Goal: Task Accomplishment & Management: Use online tool/utility

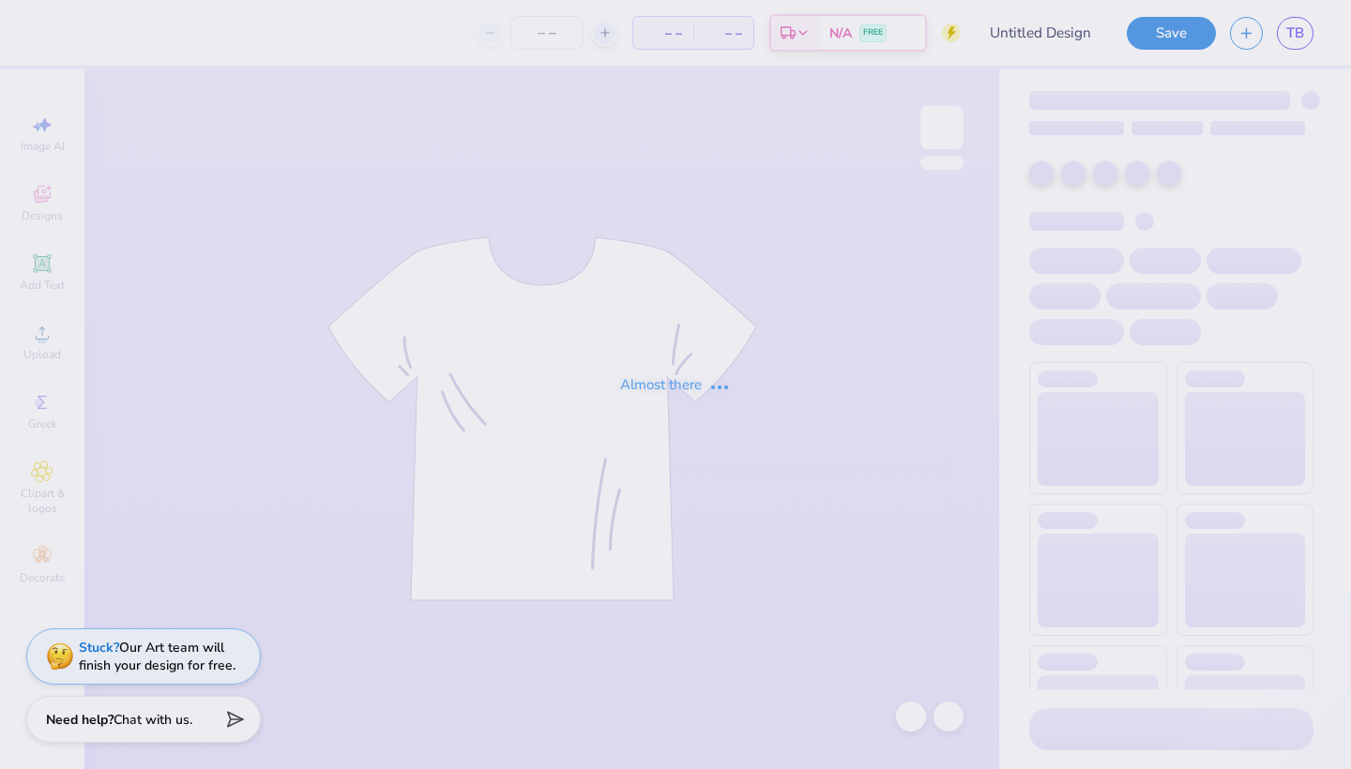
type input "Quick bid day mockup"
type input "50"
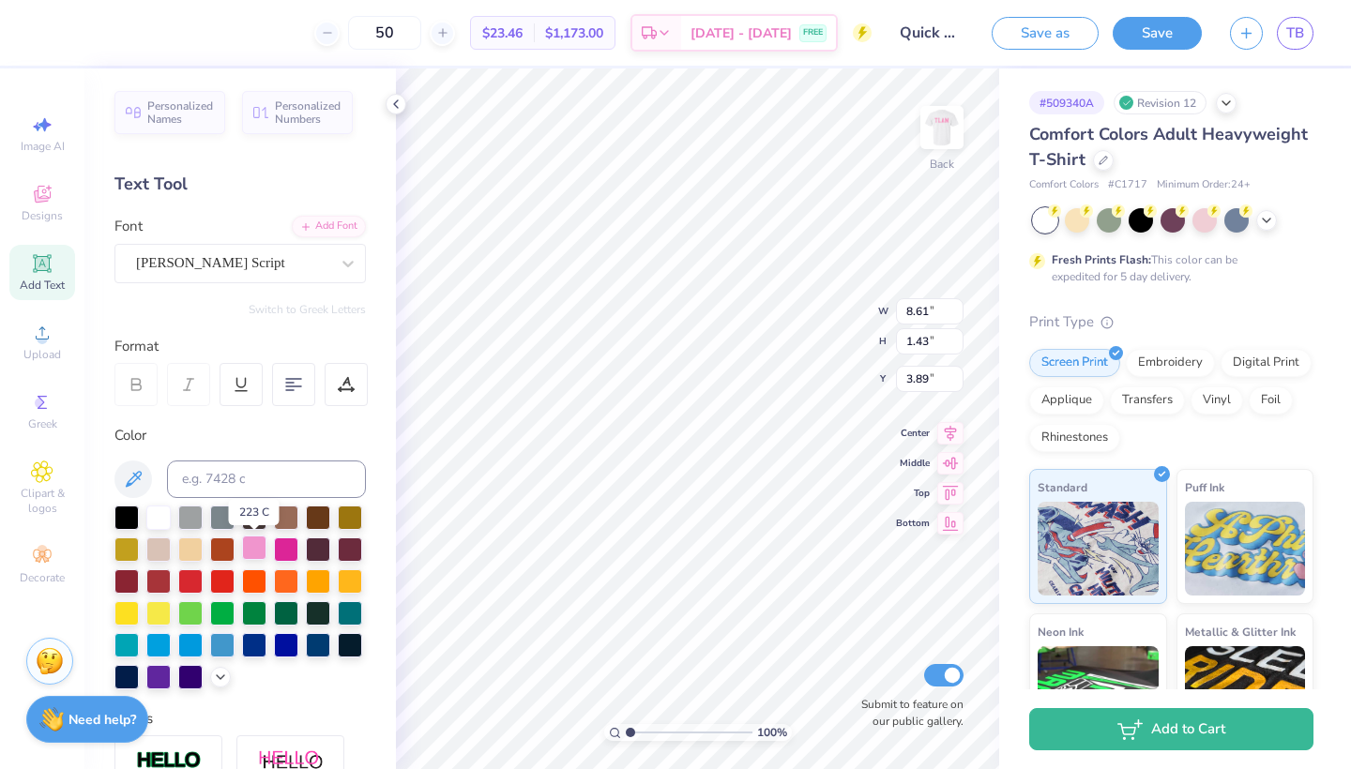
click at [252, 552] on div at bounding box center [254, 548] width 24 height 24
type input "4.20"
type input "0.91"
type input "5.69"
click at [243, 547] on div at bounding box center [254, 548] width 24 height 24
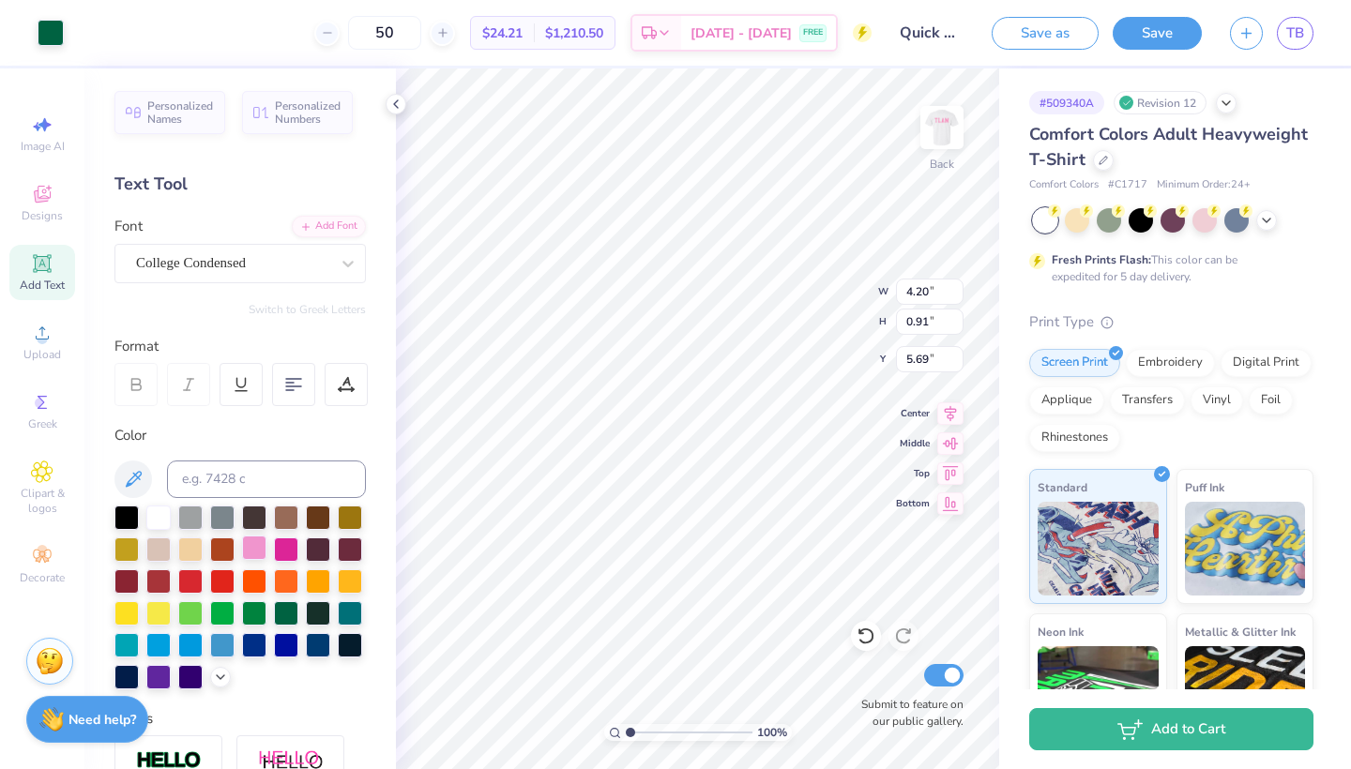
type input "9.43"
type input "6.93"
type input "7.07"
click at [251, 548] on div at bounding box center [254, 548] width 24 height 24
type input "1.79"
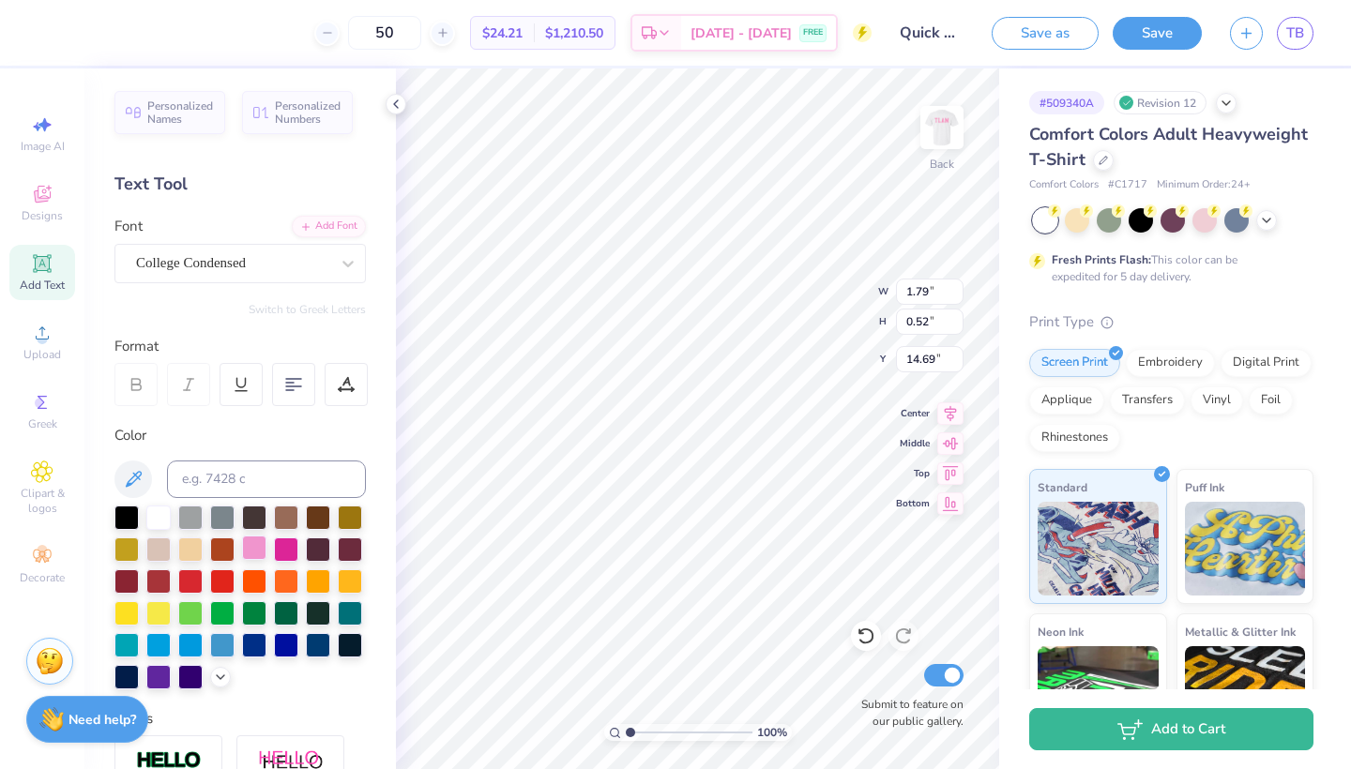
type input "0.52"
type input "14.69"
click at [250, 546] on div at bounding box center [254, 548] width 24 height 24
click at [868, 630] on icon at bounding box center [866, 637] width 16 height 17
click at [868, 631] on icon at bounding box center [866, 637] width 16 height 17
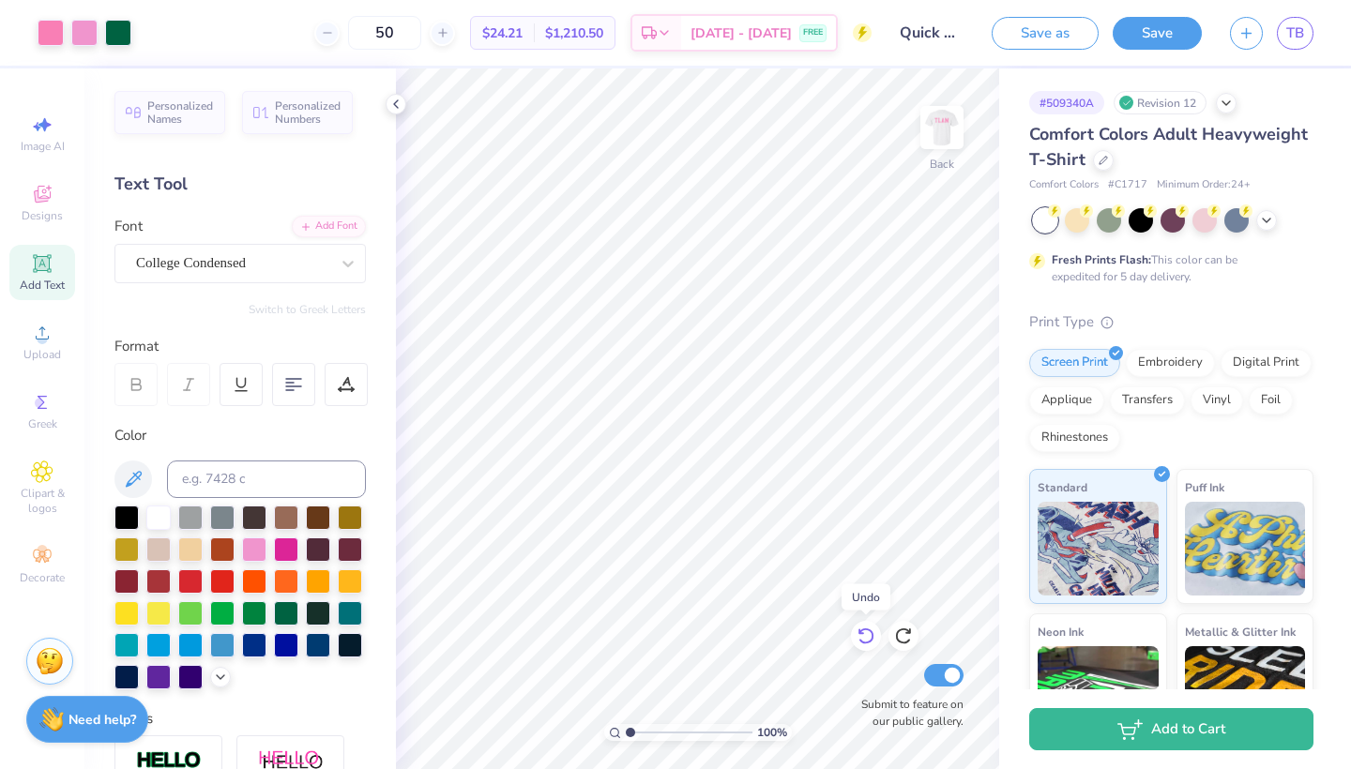
click at [868, 631] on icon at bounding box center [866, 636] width 19 height 19
click at [908, 630] on icon at bounding box center [903, 636] width 19 height 19
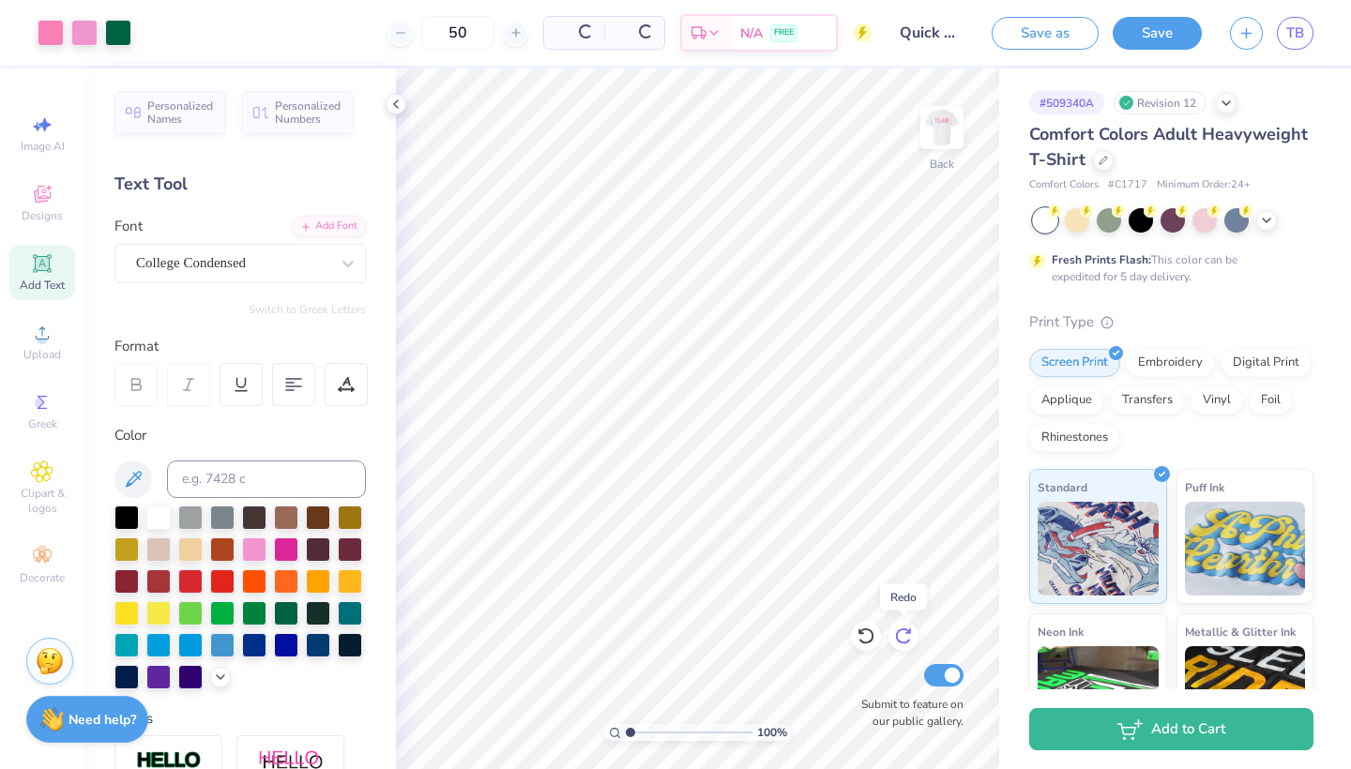
click at [908, 630] on icon at bounding box center [903, 636] width 19 height 19
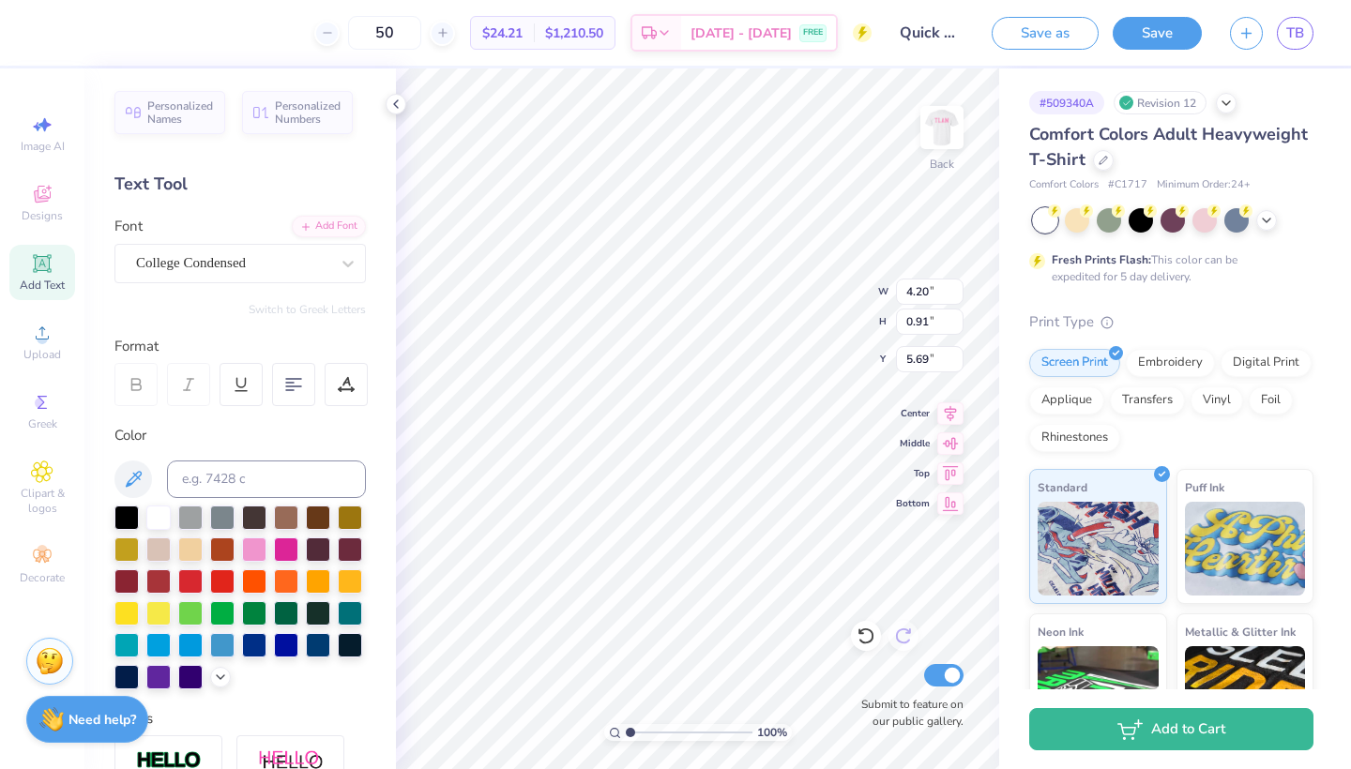
type input "8.61"
type input "1.43"
type input "3.89"
click at [864, 632] on icon at bounding box center [866, 636] width 19 height 19
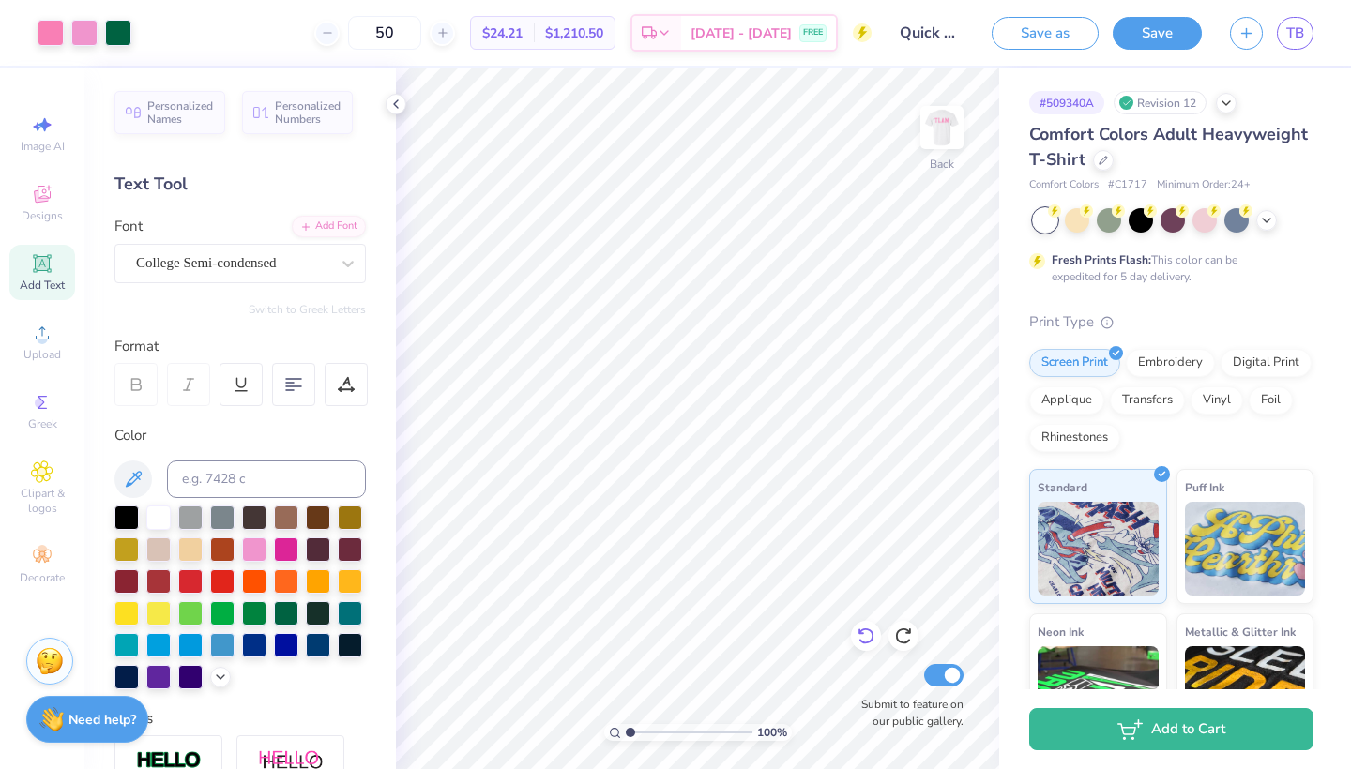
click at [868, 644] on icon at bounding box center [866, 637] width 16 height 17
click at [868, 643] on icon at bounding box center [866, 637] width 16 height 17
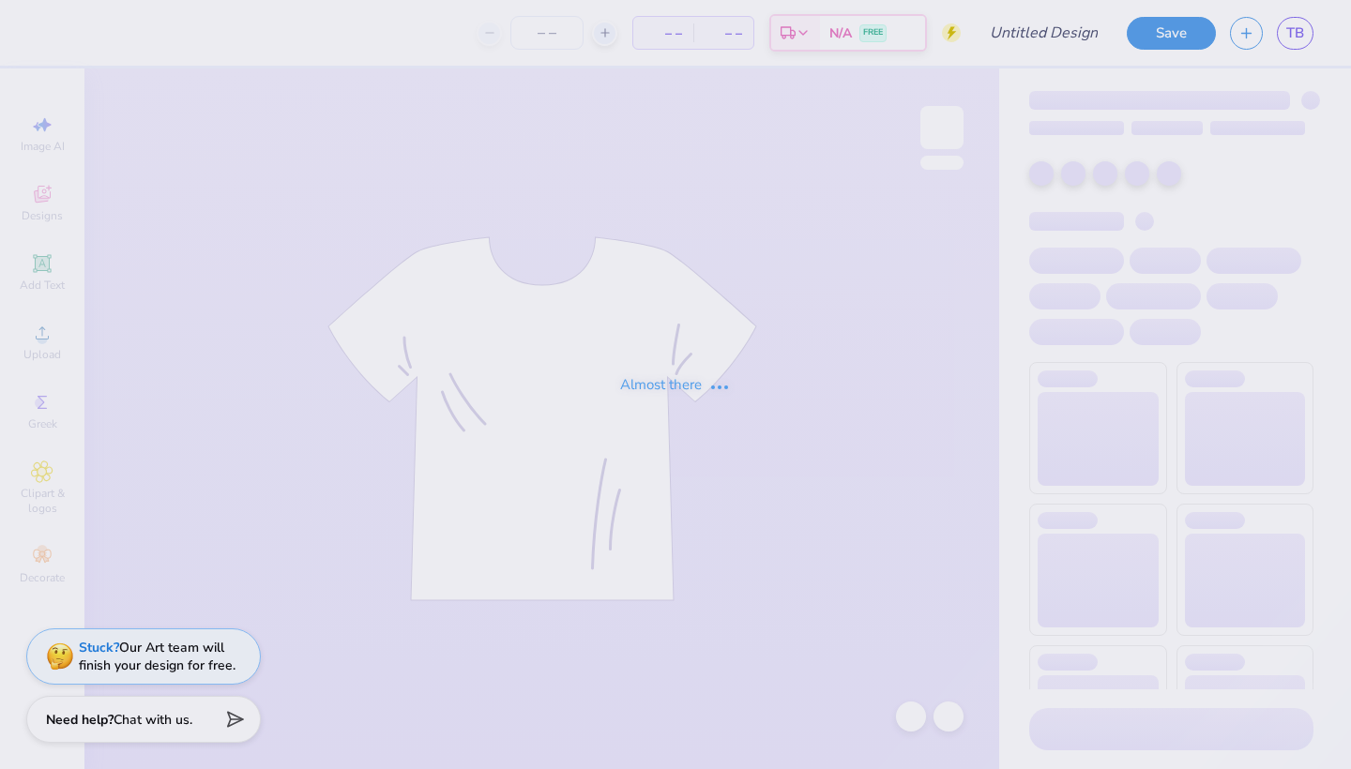
type input "Quick bid day mockup"
type input "50"
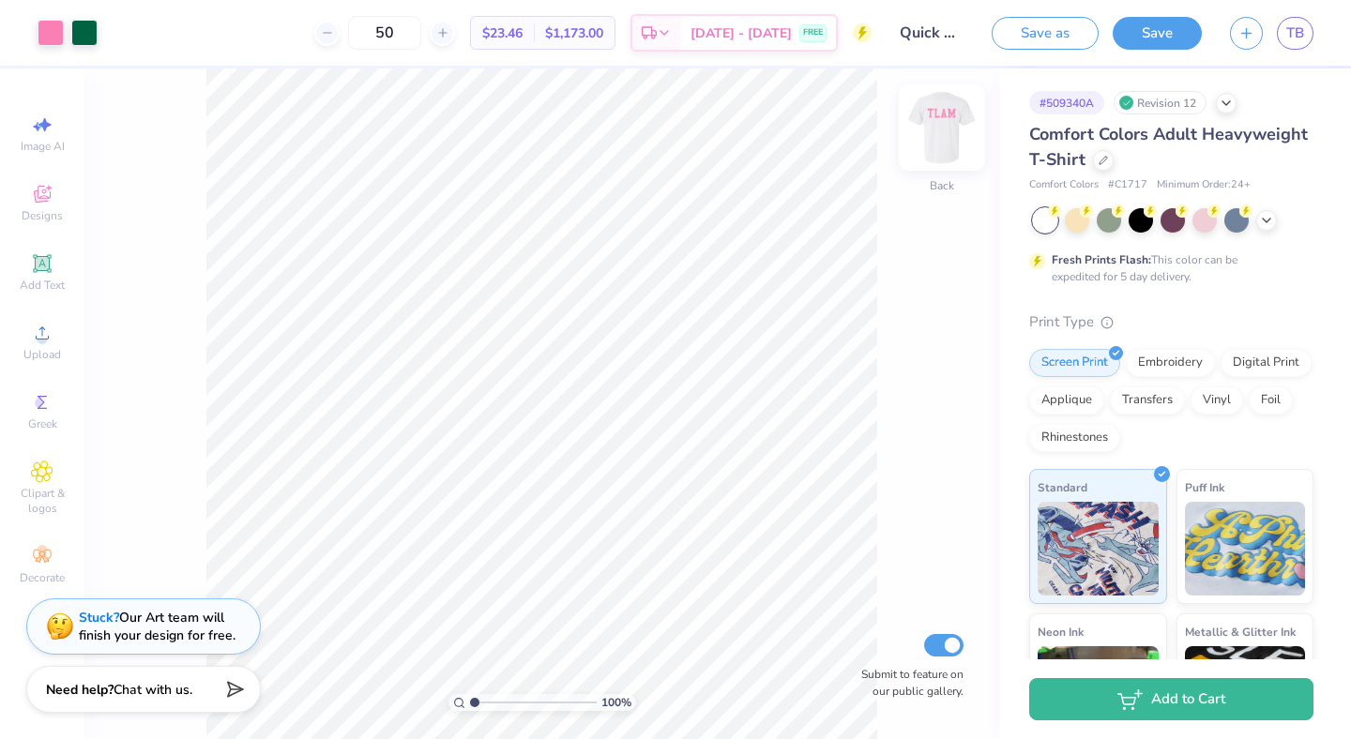
click at [940, 133] on img at bounding box center [941, 127] width 75 height 75
click at [939, 143] on img at bounding box center [941, 127] width 75 height 75
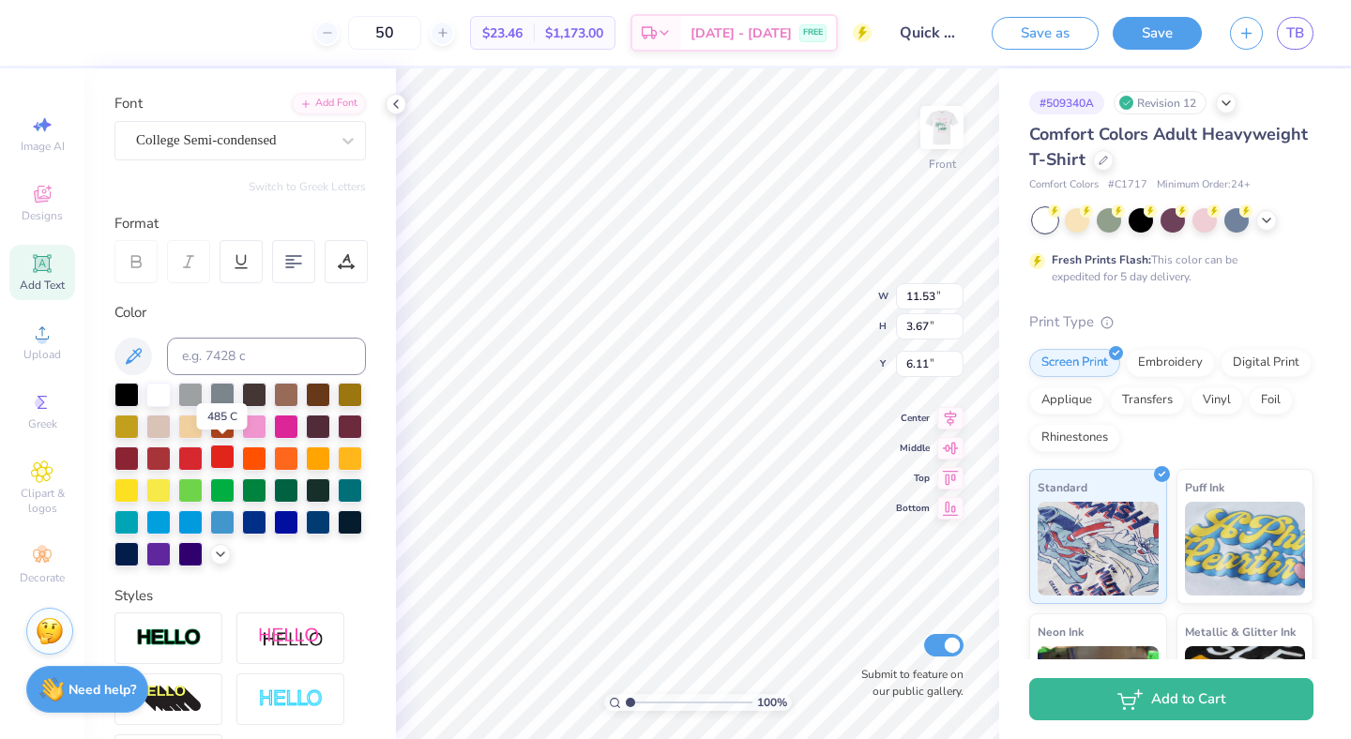
scroll to position [128, 0]
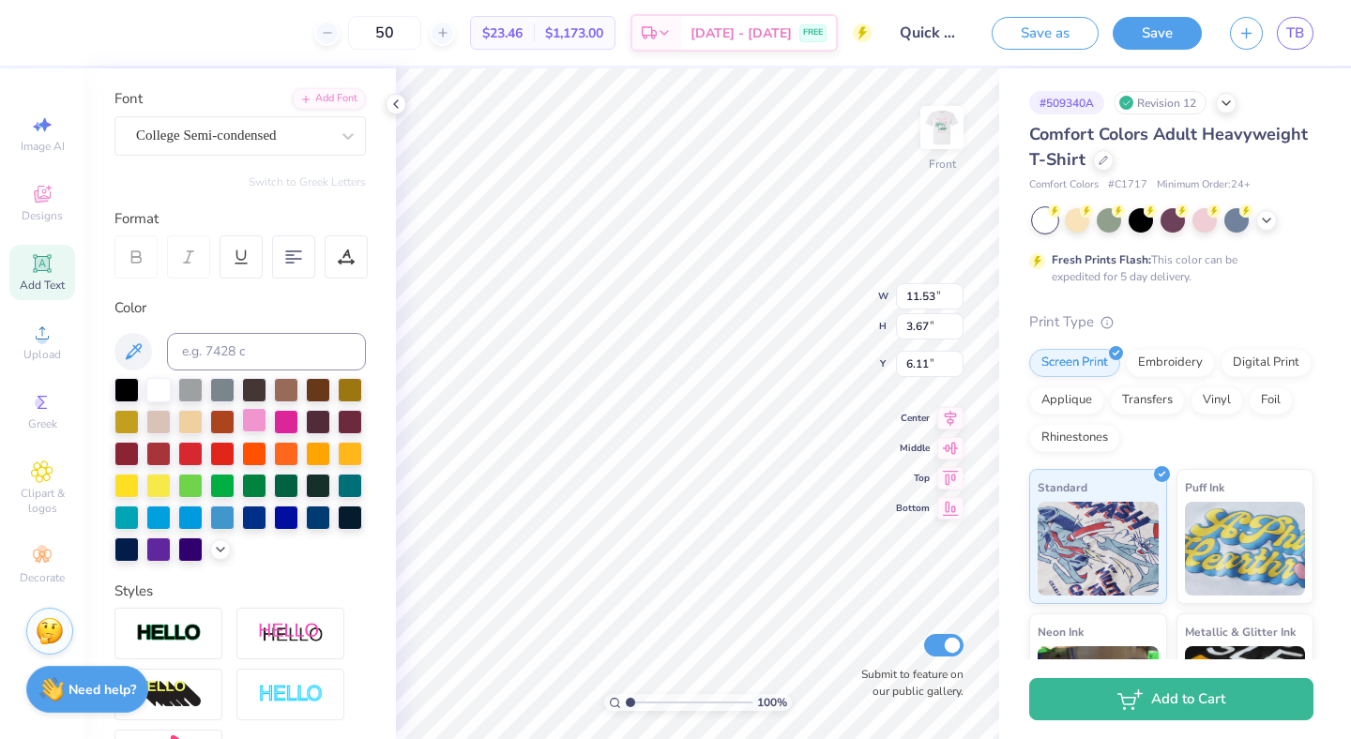
click at [256, 426] on div at bounding box center [254, 420] width 24 height 24
click at [937, 134] on img at bounding box center [941, 127] width 75 height 75
click at [214, 549] on icon at bounding box center [220, 547] width 15 height 15
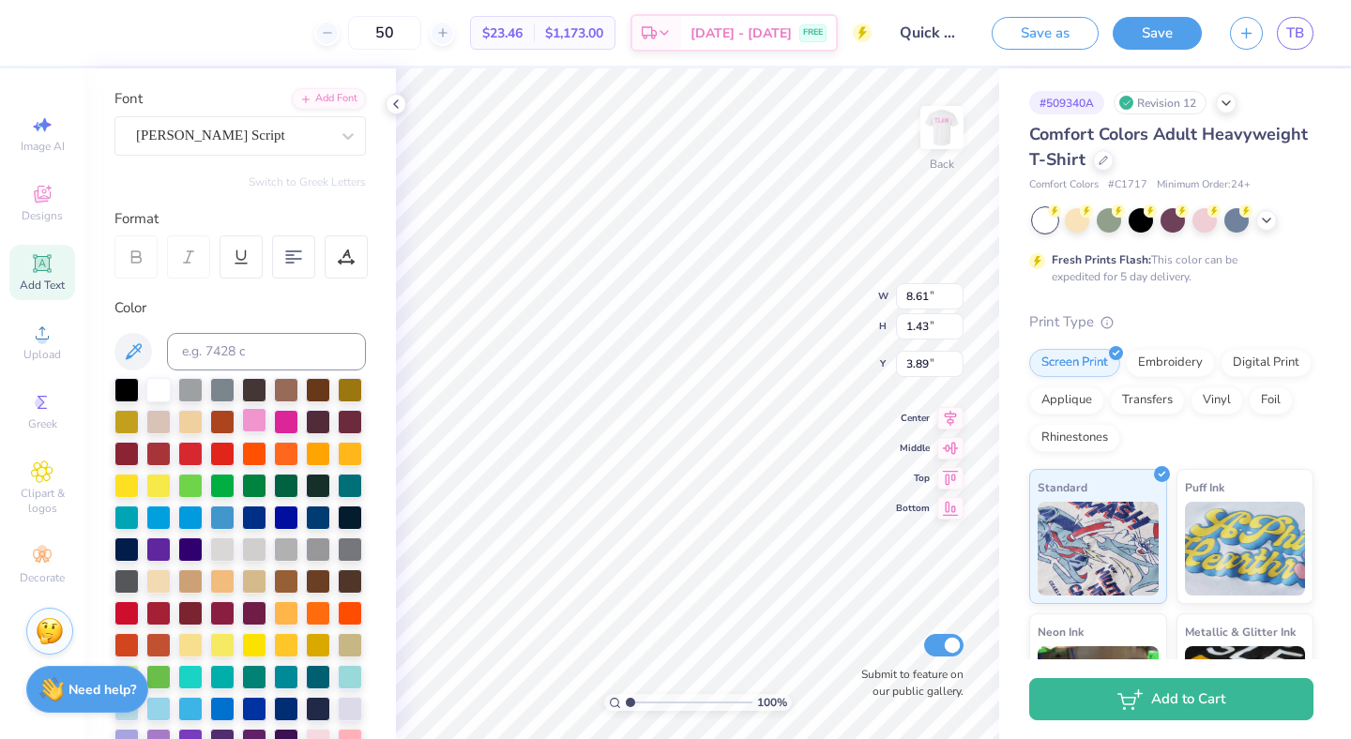
click at [259, 430] on div at bounding box center [254, 420] width 24 height 24
type input "4.20"
type input "0.91"
type input "5.69"
click at [259, 415] on div at bounding box center [254, 420] width 24 height 24
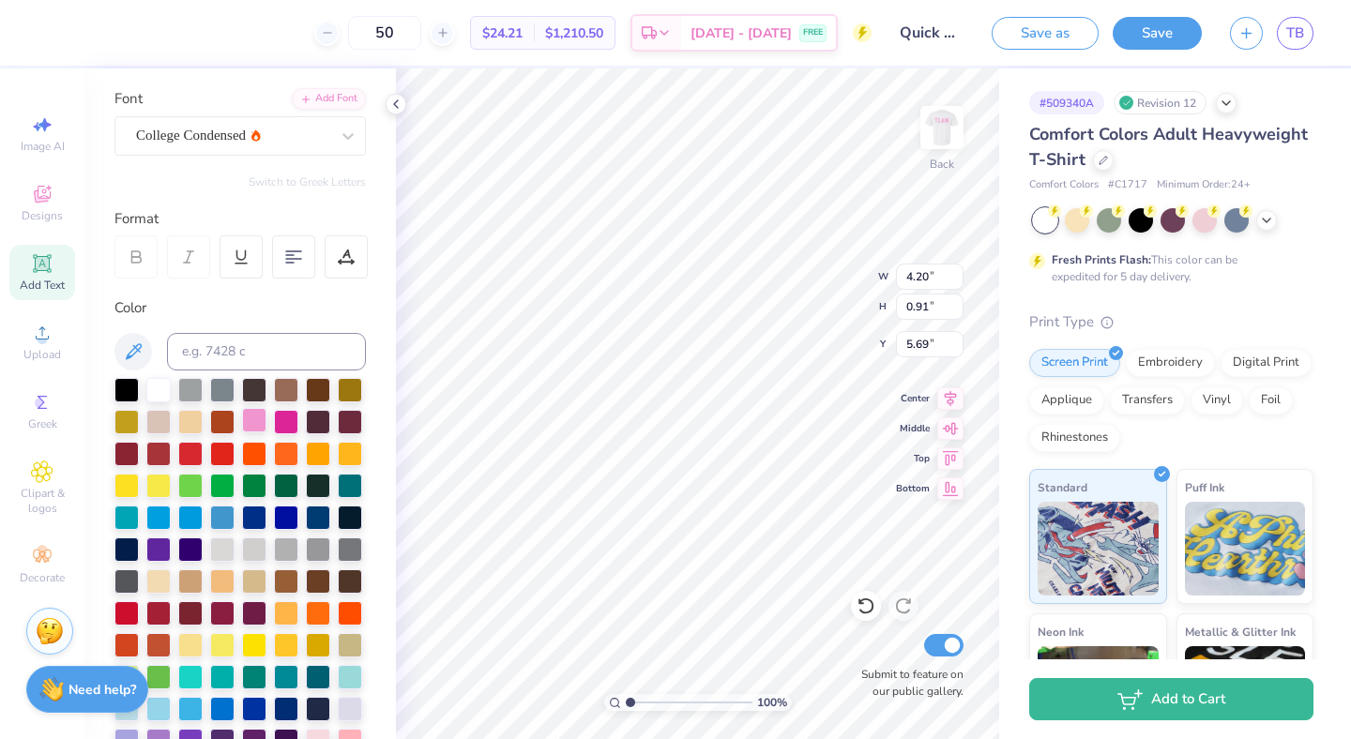
type input "5.42"
type input "1.29"
type input "14.36"
click at [259, 415] on div at bounding box center [254, 420] width 24 height 24
type input "1.79"
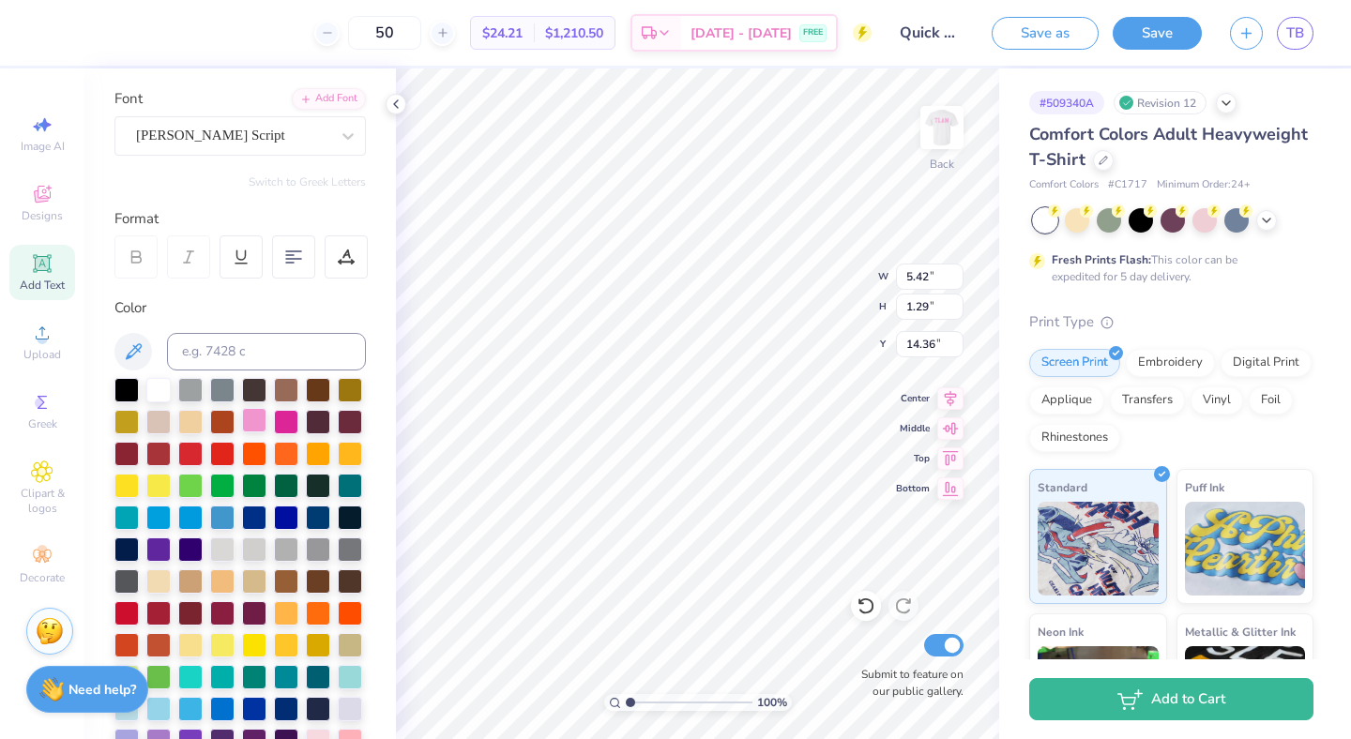
type input "0.52"
type input "14.69"
click at [254, 416] on div at bounding box center [254, 420] width 24 height 24
type input "9.43"
type input "6.93"
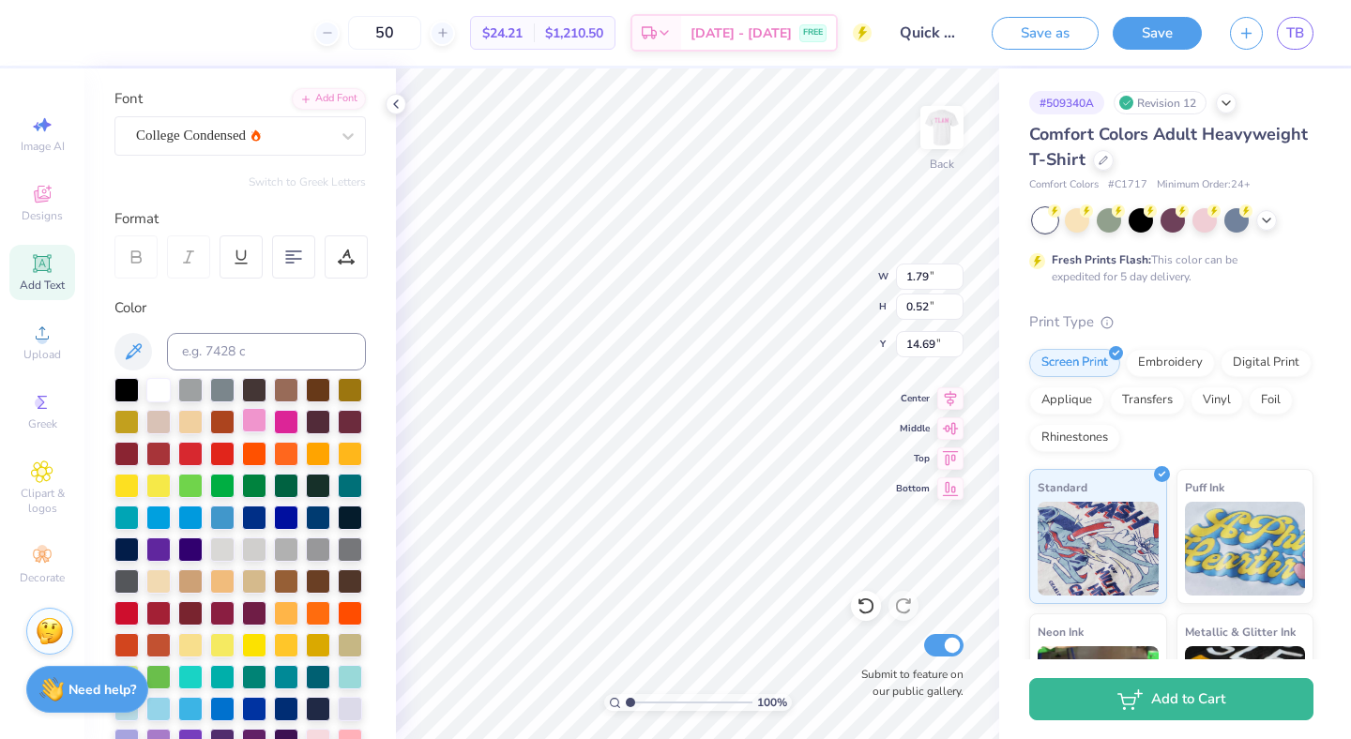
type input "7.07"
type input "2.94"
type input "0.31"
type input "10.67"
click at [260, 416] on div at bounding box center [254, 420] width 24 height 24
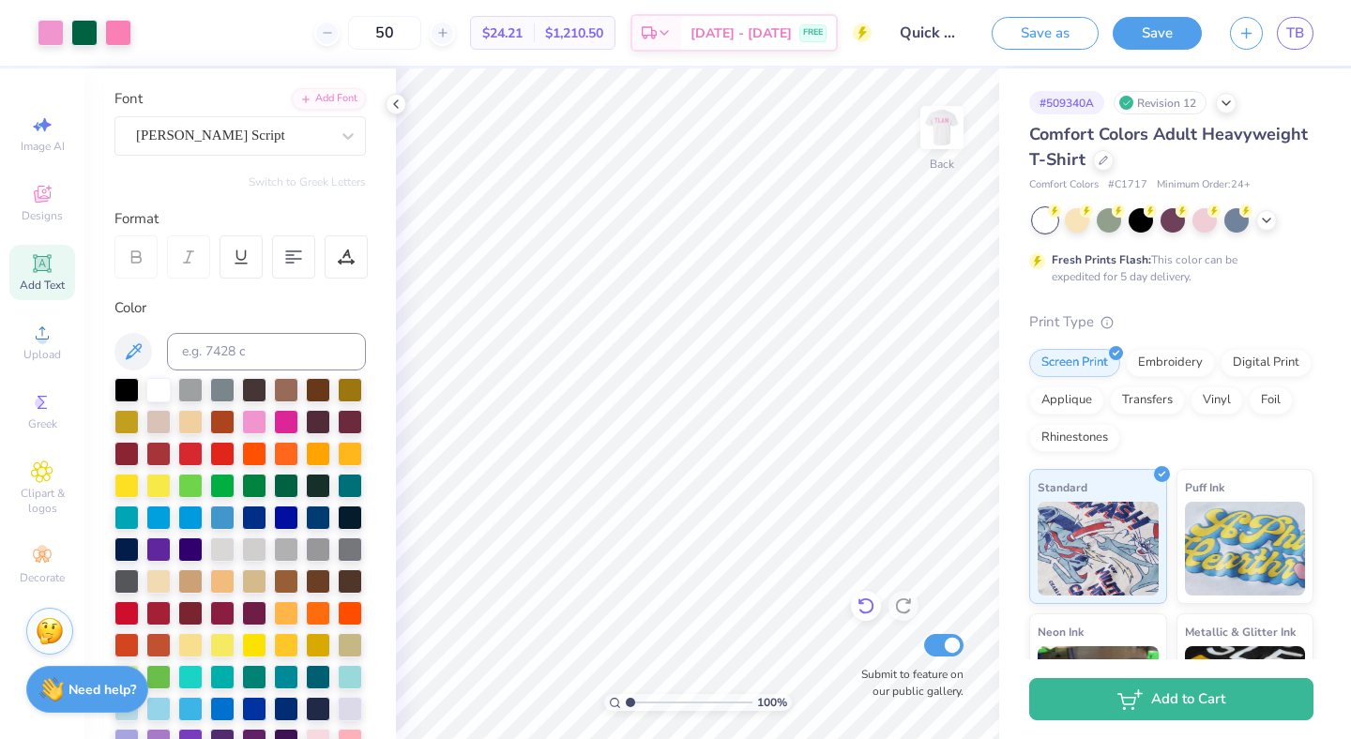
click at [862, 610] on icon at bounding box center [866, 606] width 19 height 19
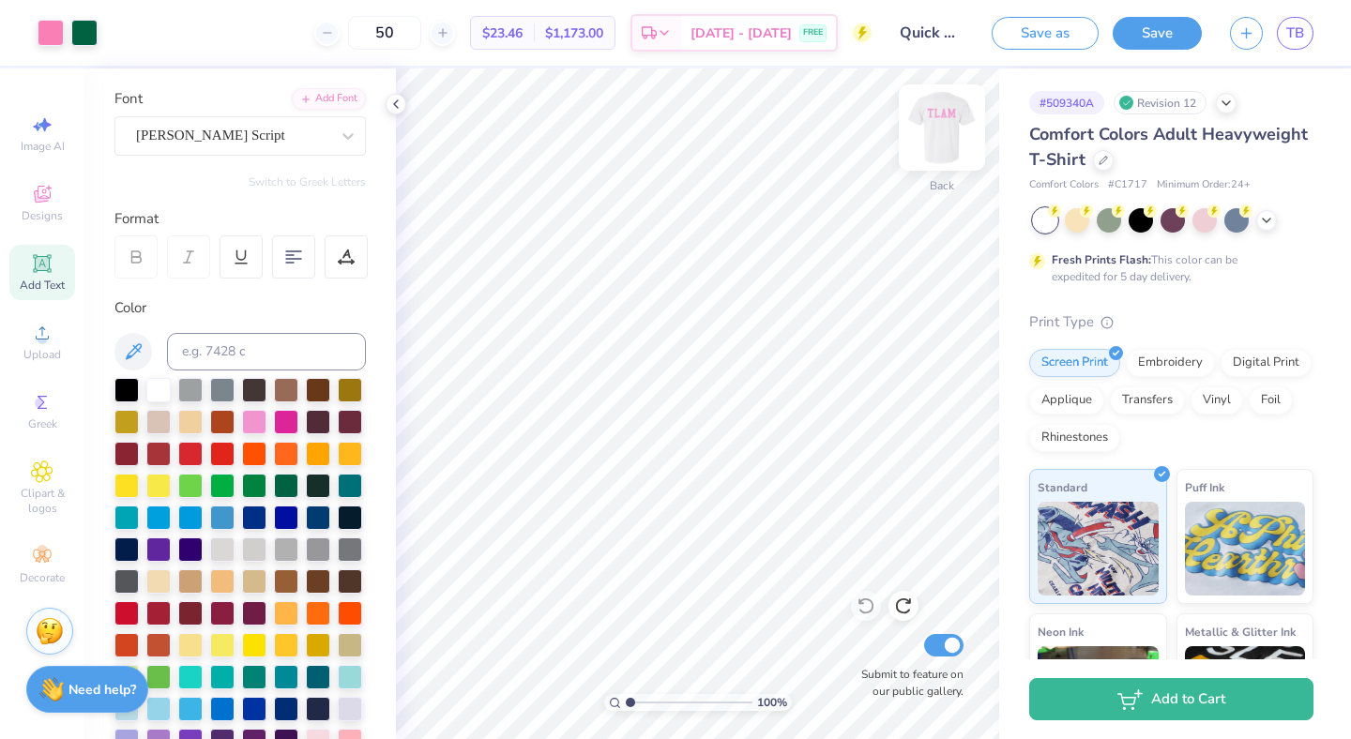
click at [946, 129] on img at bounding box center [941, 127] width 75 height 75
click at [878, 609] on div at bounding box center [866, 606] width 30 height 30
click at [946, 128] on img at bounding box center [941, 127] width 75 height 75
